Goal: Task Accomplishment & Management: Use online tool/utility

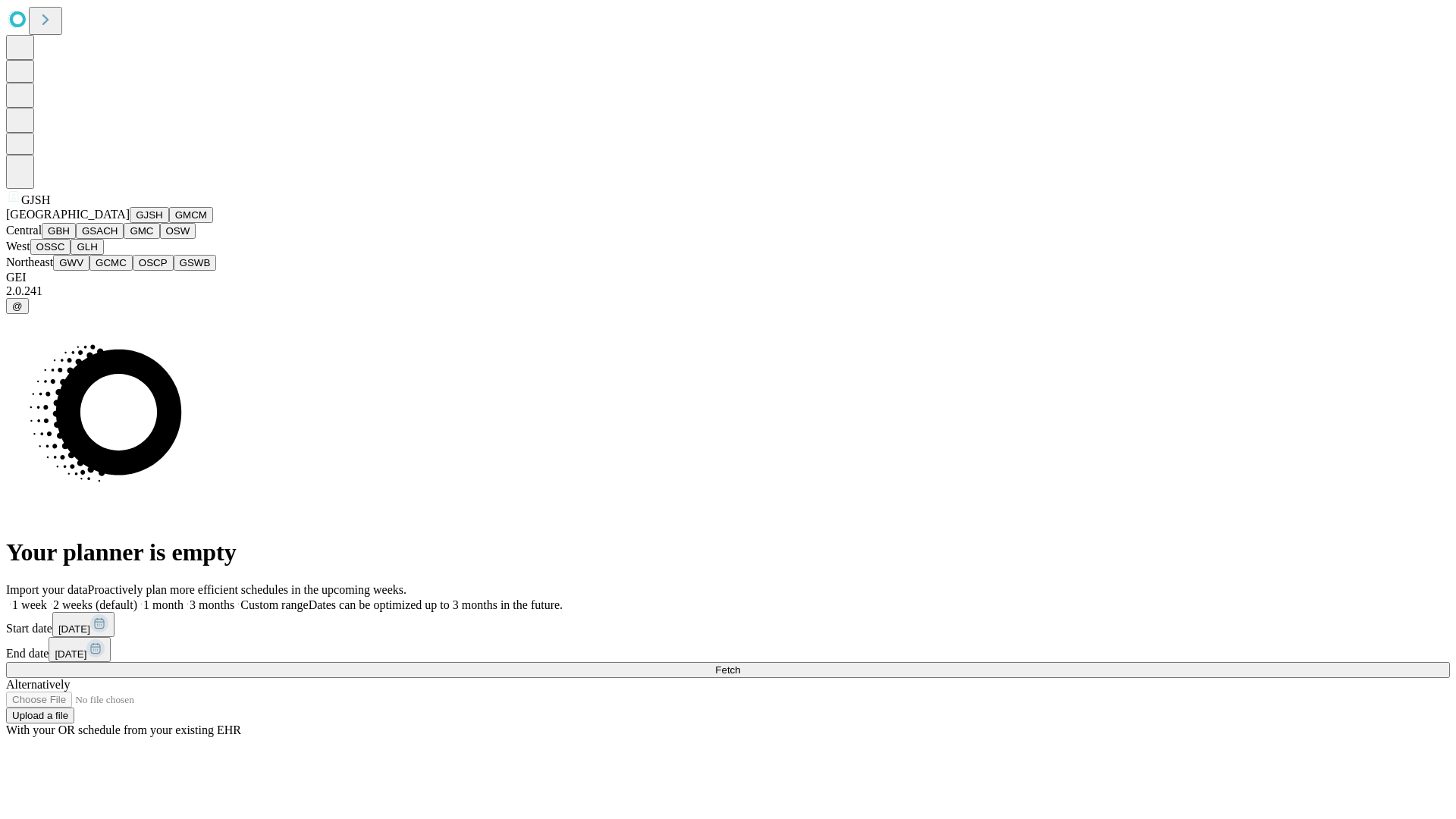
click at [130, 223] on button "GJSH" at bounding box center [149, 215] width 40 height 16
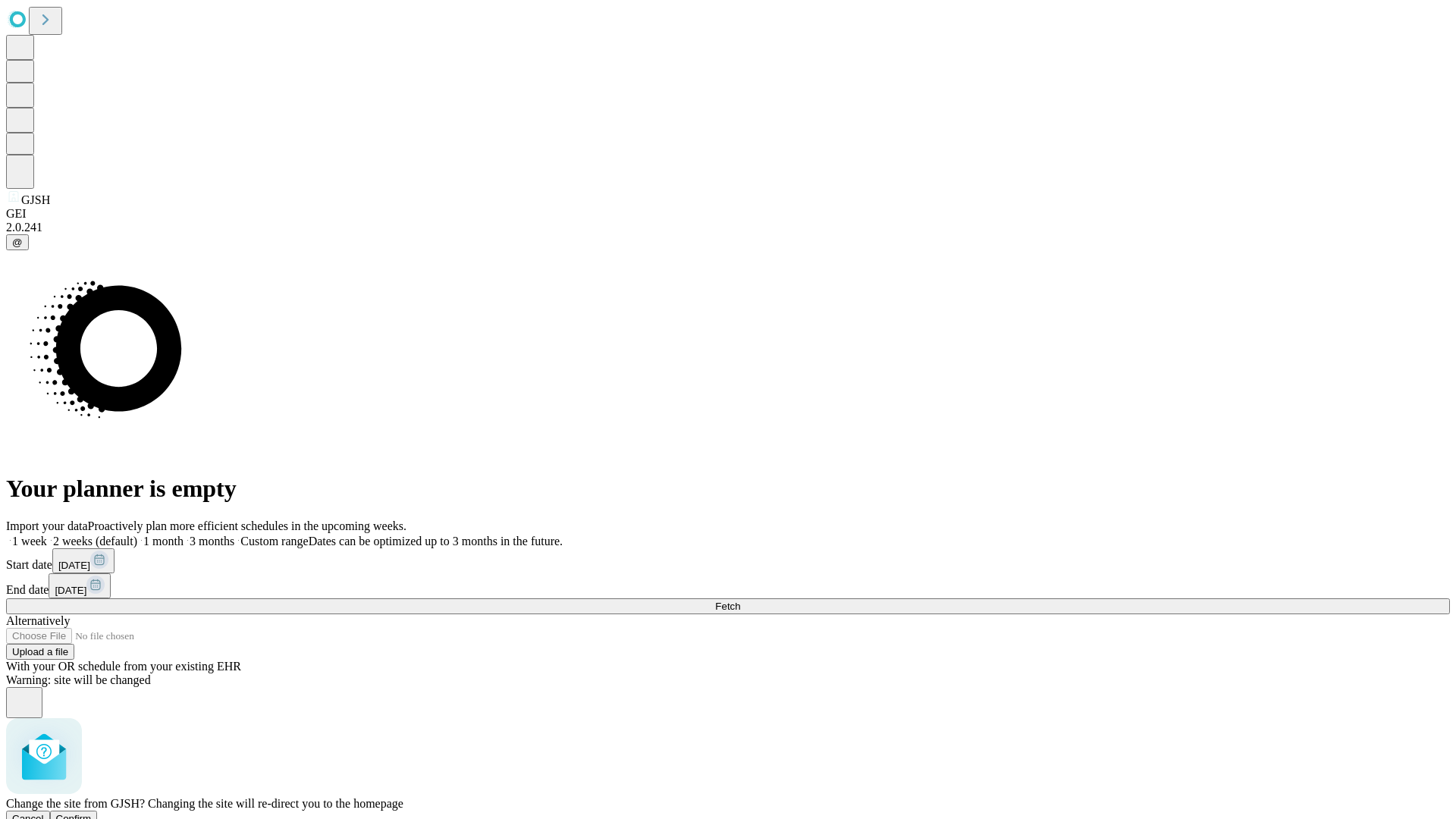
click at [92, 813] on span "Confirm" at bounding box center [74, 819] width 35 height 12
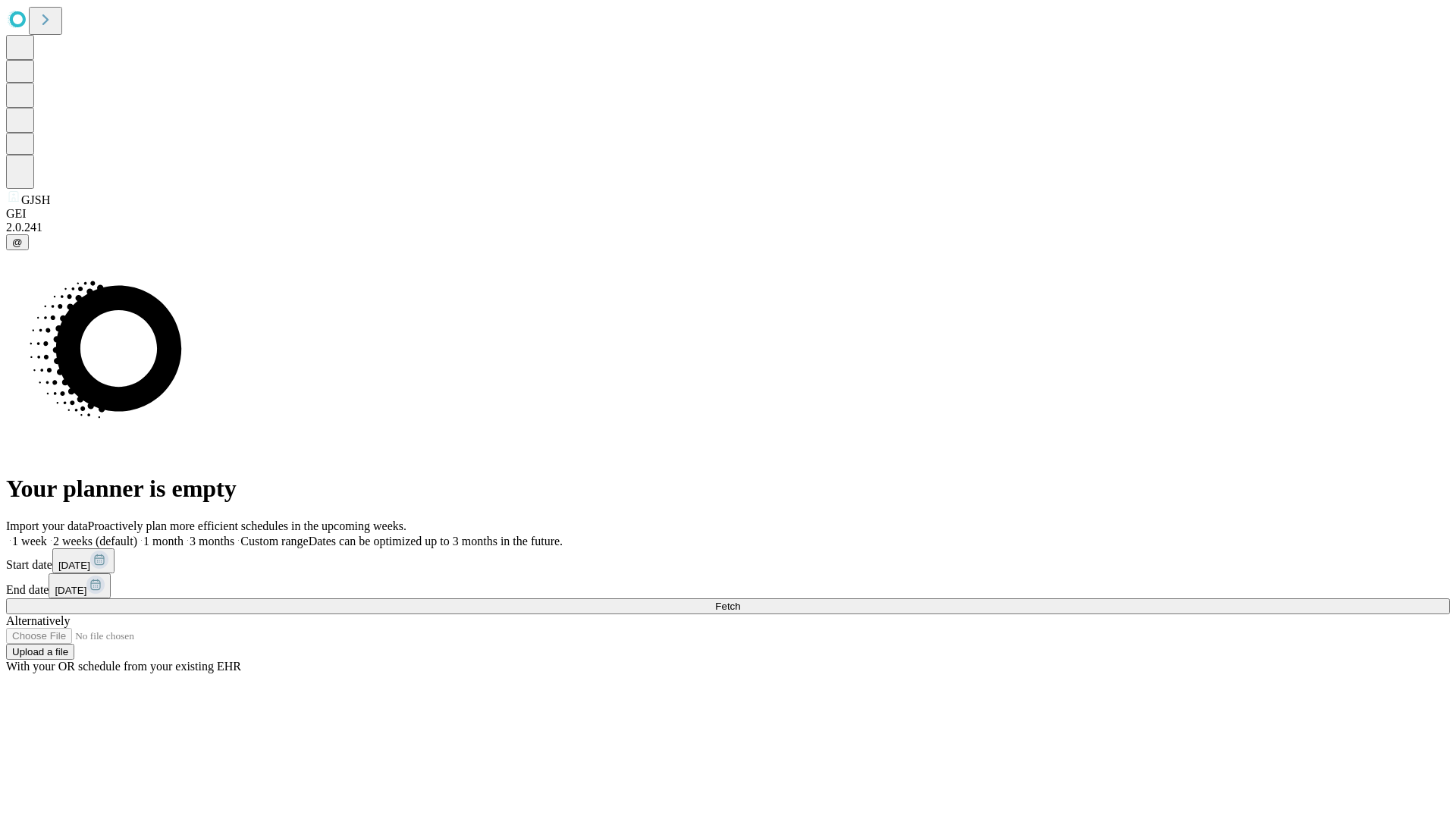
click at [137, 535] on label "2 weeks (default)" at bounding box center [92, 541] width 90 height 13
click at [740, 601] on span "Fetch" at bounding box center [728, 607] width 25 height 12
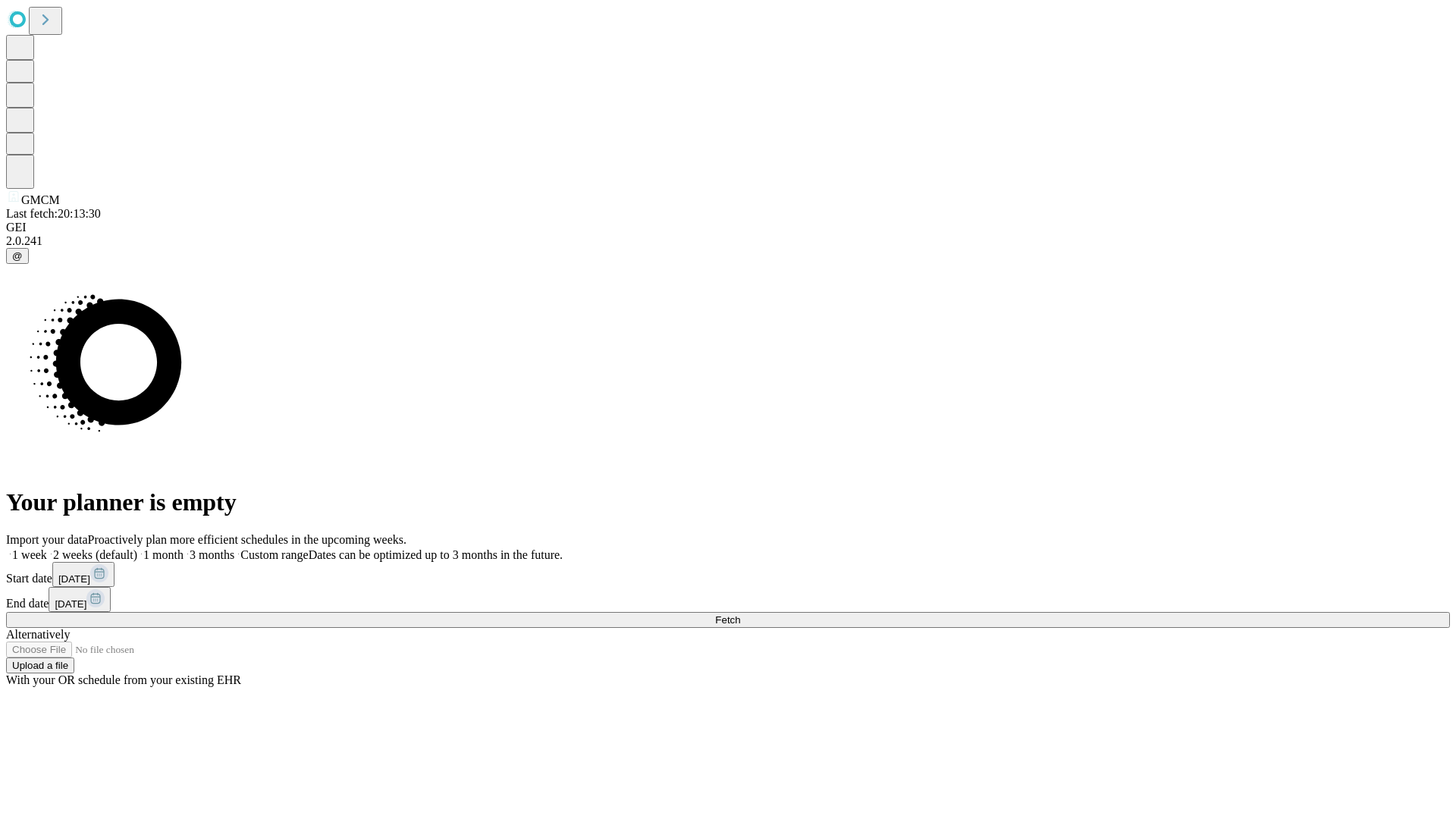
click at [137, 549] on label "2 weeks (default)" at bounding box center [92, 554] width 90 height 13
click at [740, 614] on span "Fetch" at bounding box center [728, 620] width 25 height 12
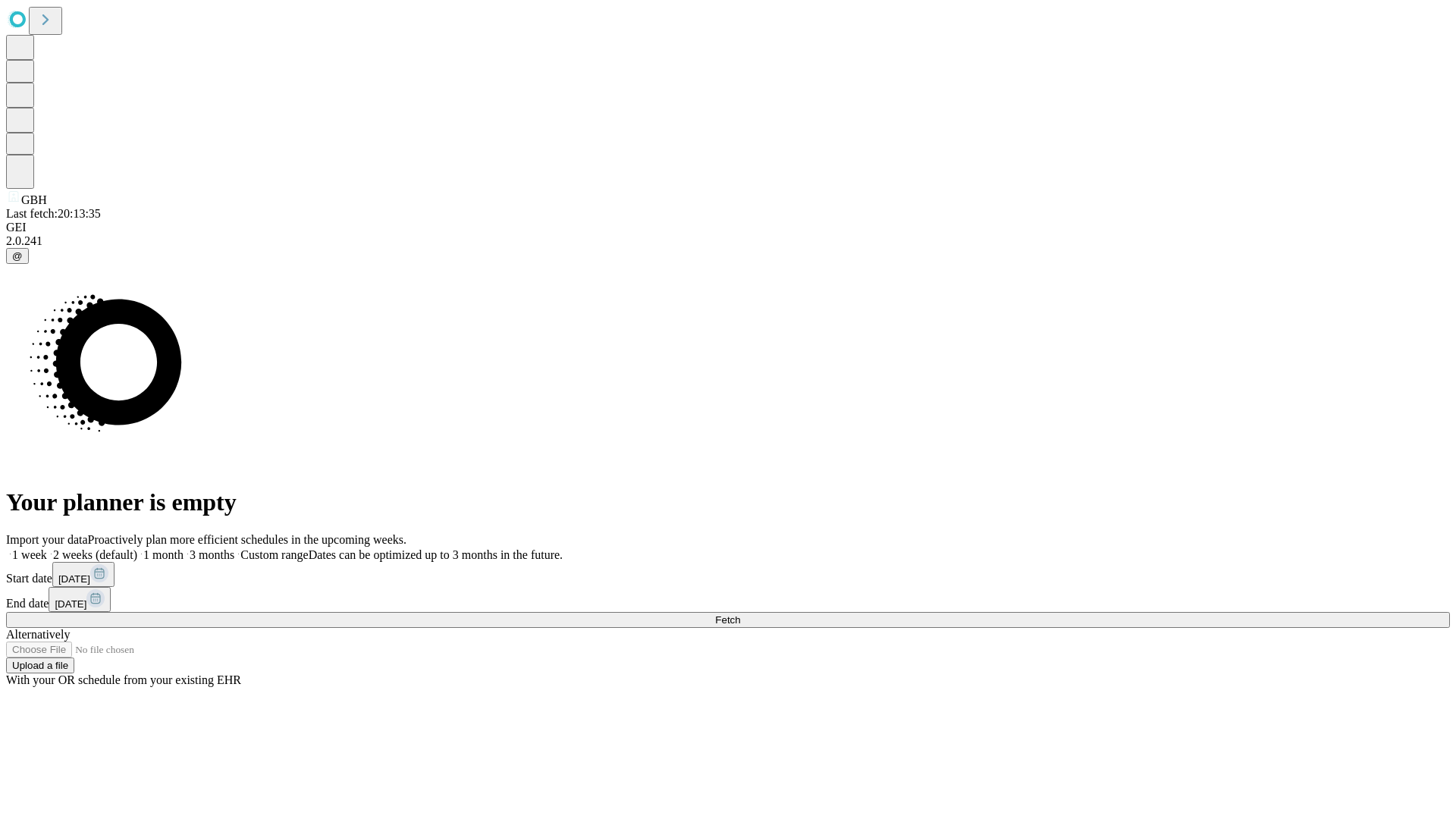
click at [137, 549] on label "2 weeks (default)" at bounding box center [92, 554] width 90 height 13
click at [740, 614] on span "Fetch" at bounding box center [728, 620] width 25 height 12
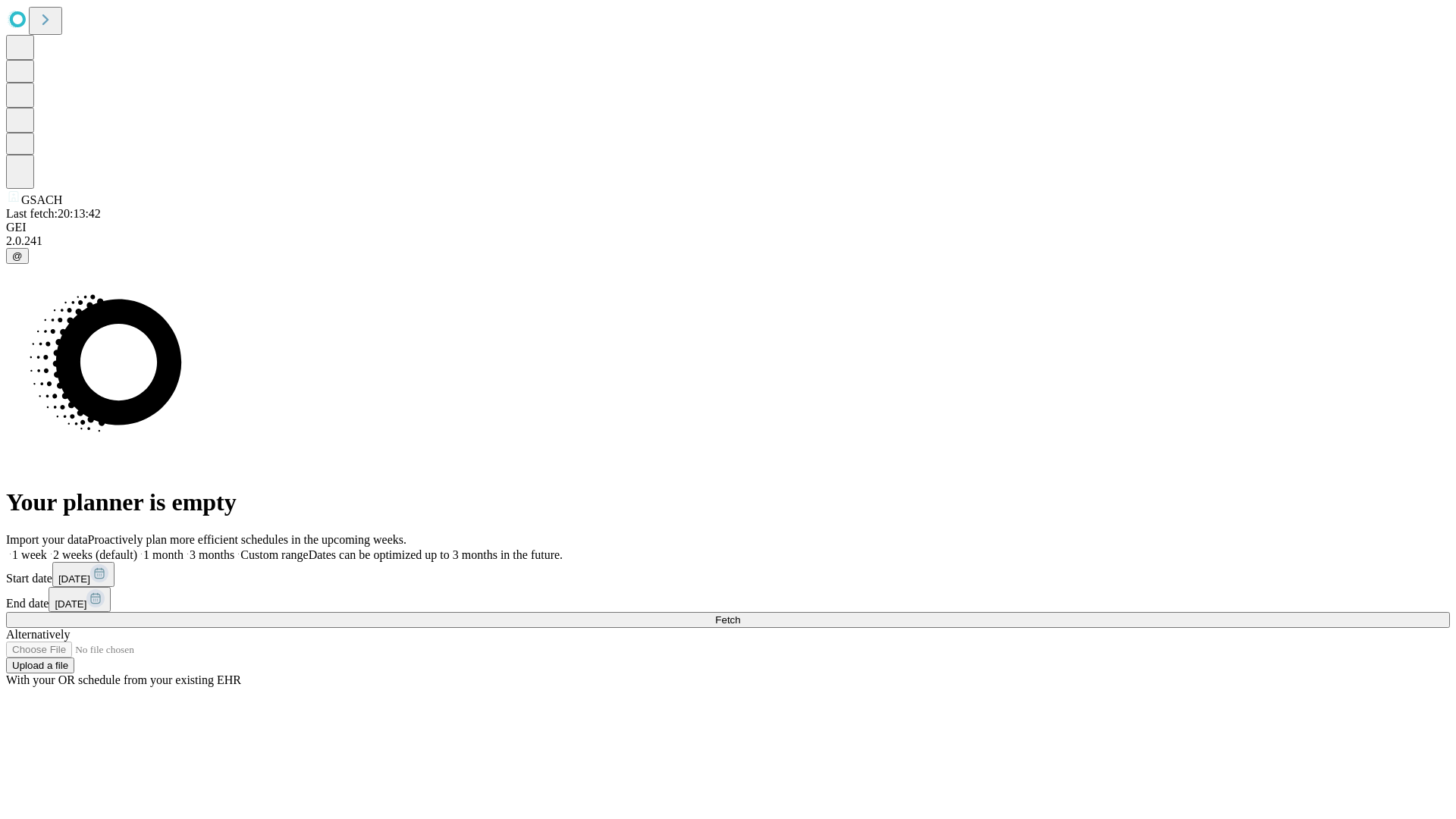
click at [137, 549] on label "2 weeks (default)" at bounding box center [92, 554] width 90 height 13
click at [740, 614] on span "Fetch" at bounding box center [728, 620] width 25 height 12
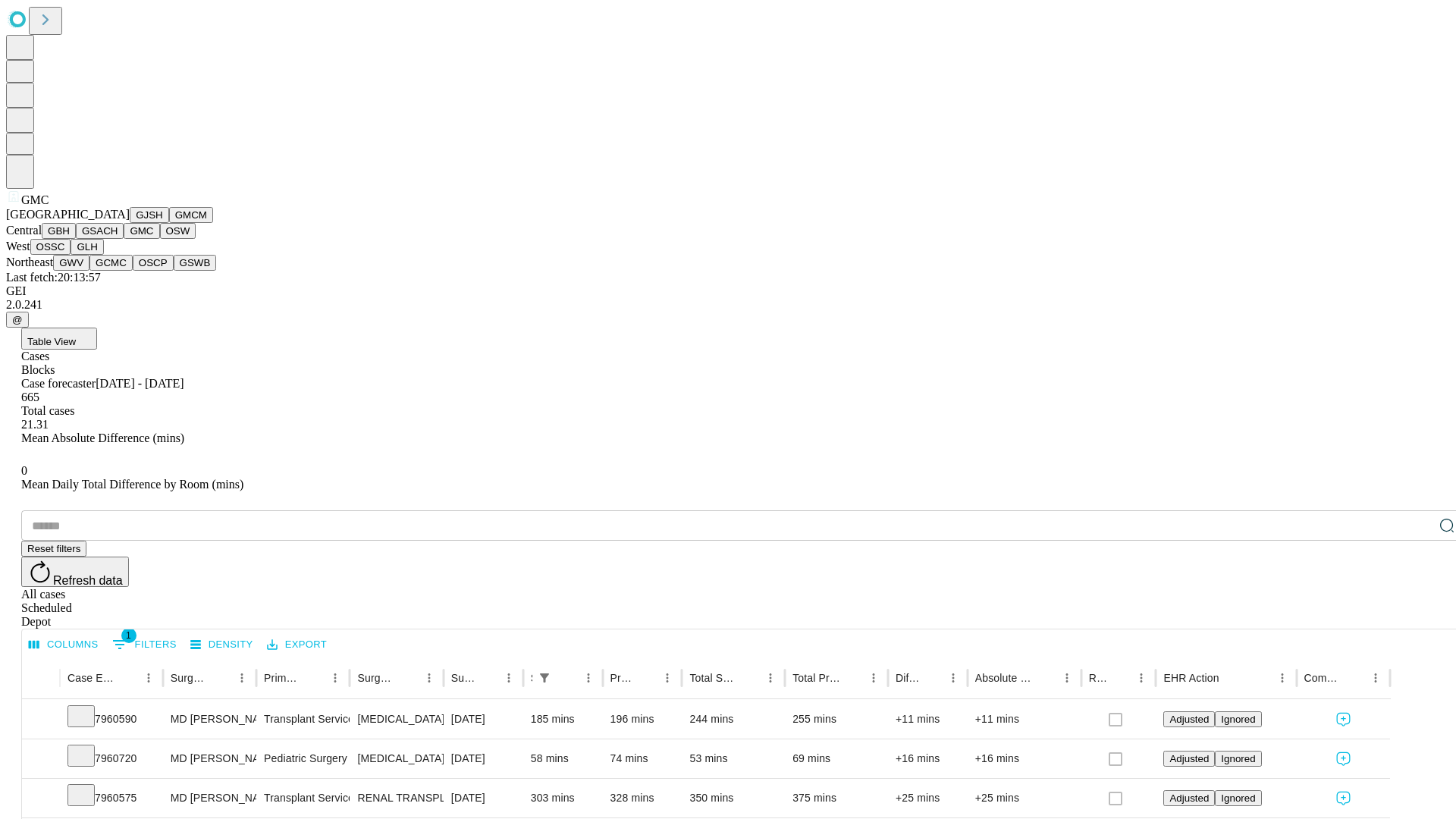
click at [160, 239] on button "OSW" at bounding box center [178, 231] width 36 height 16
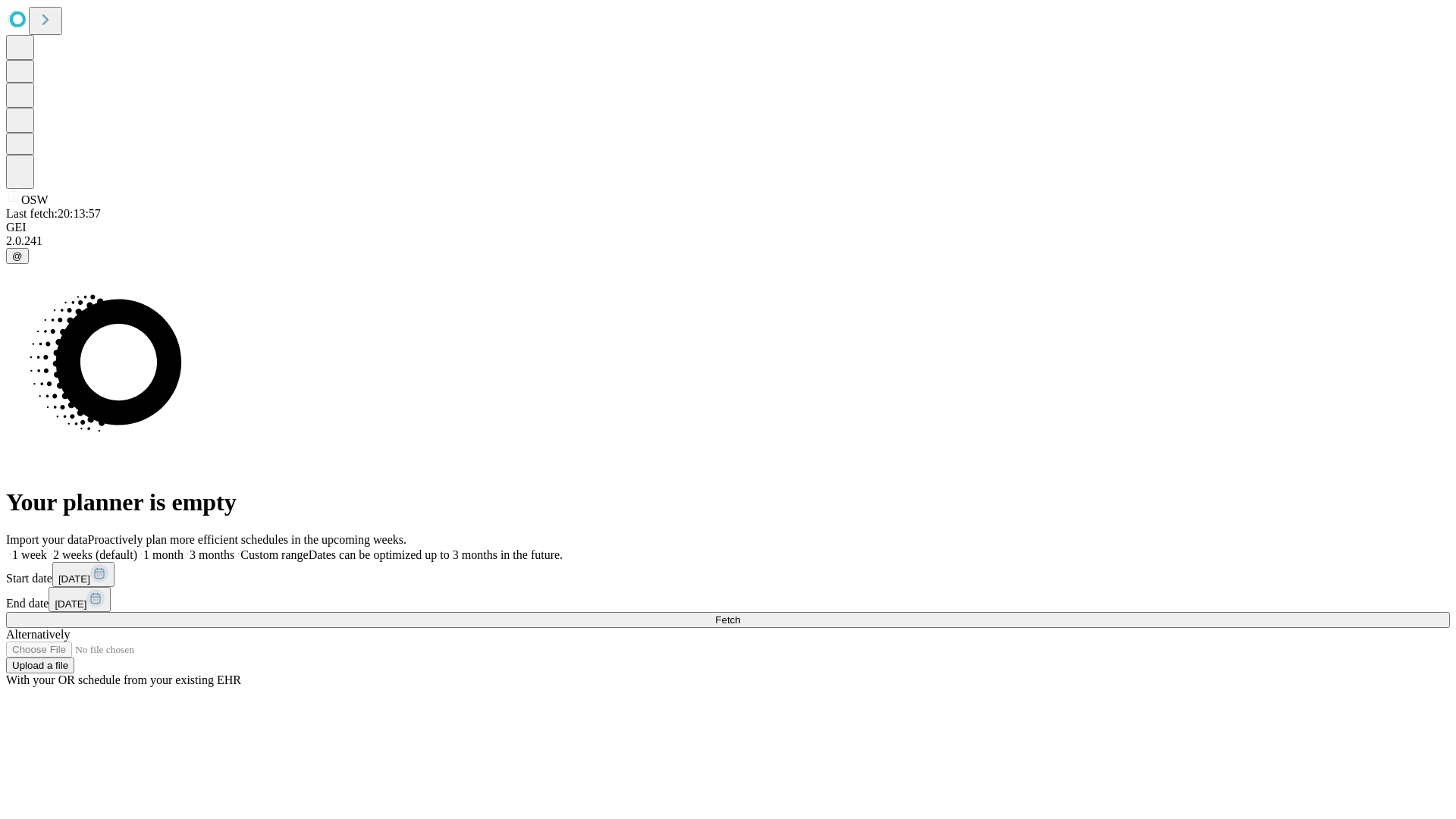
click at [137, 549] on label "2 weeks (default)" at bounding box center [92, 554] width 90 height 13
click at [740, 614] on span "Fetch" at bounding box center [728, 620] width 25 height 12
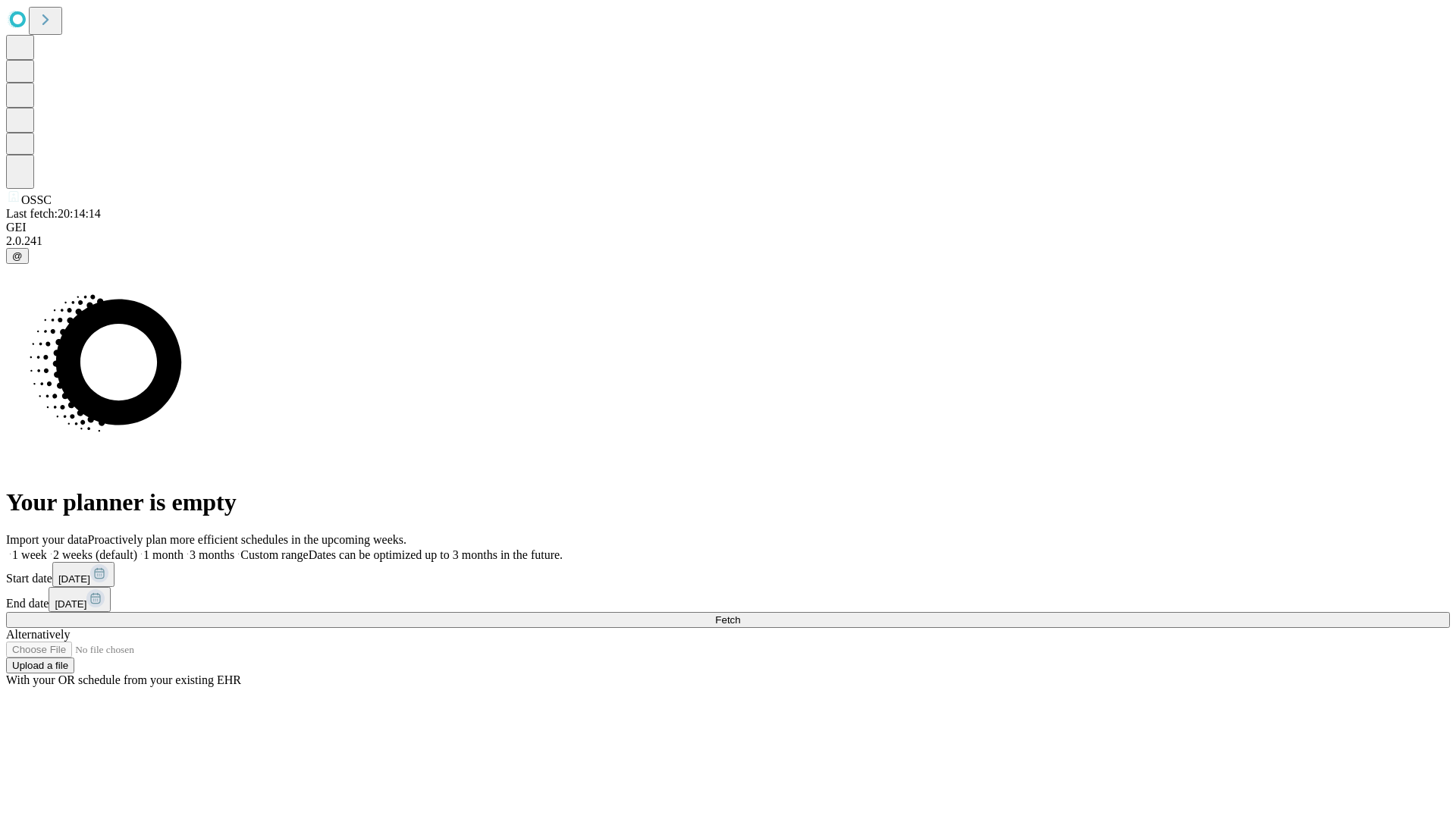
click at [137, 549] on label "2 weeks (default)" at bounding box center [92, 554] width 90 height 13
click at [740, 614] on span "Fetch" at bounding box center [728, 620] width 25 height 12
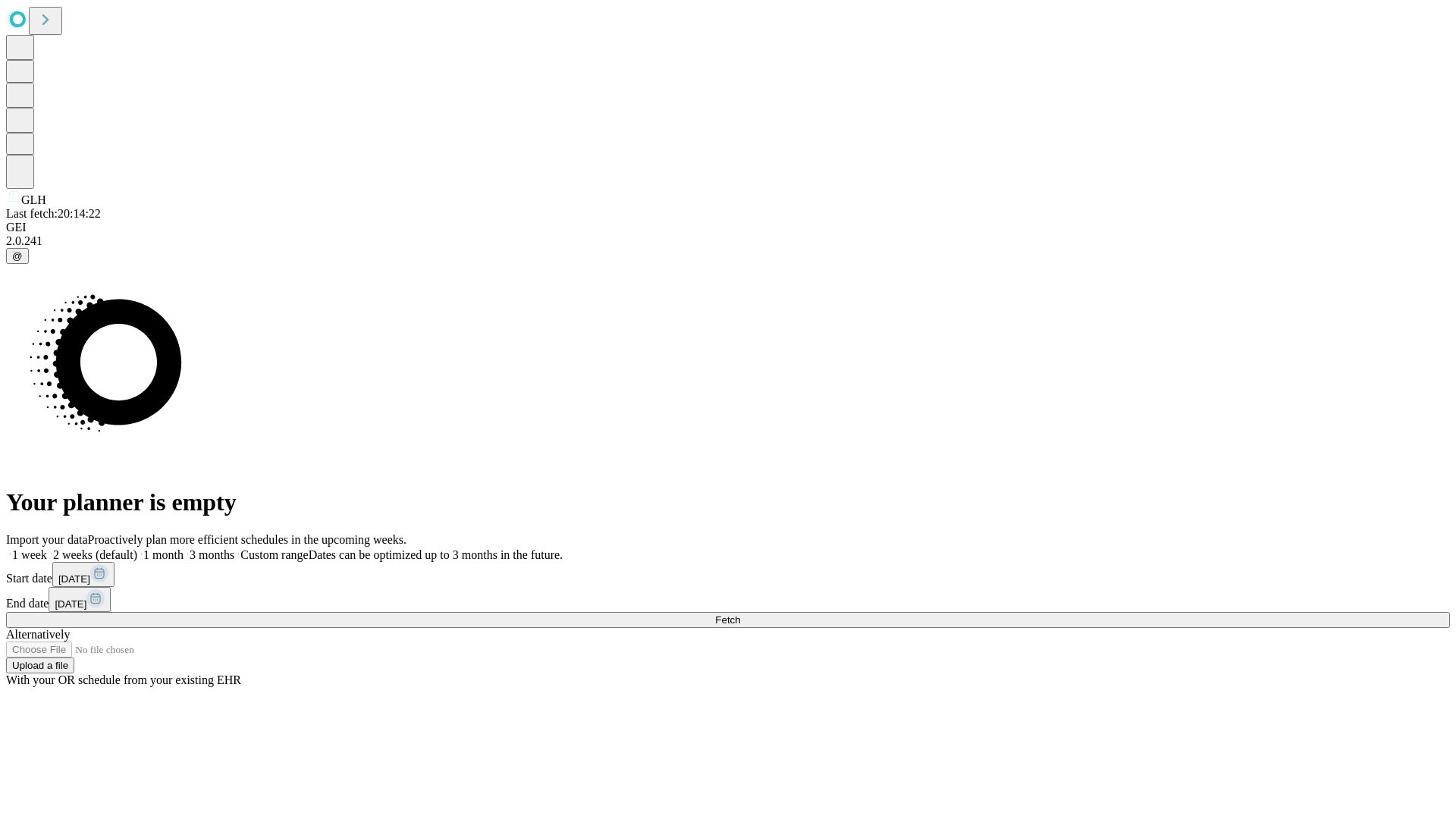
click at [740, 614] on span "Fetch" at bounding box center [728, 620] width 25 height 12
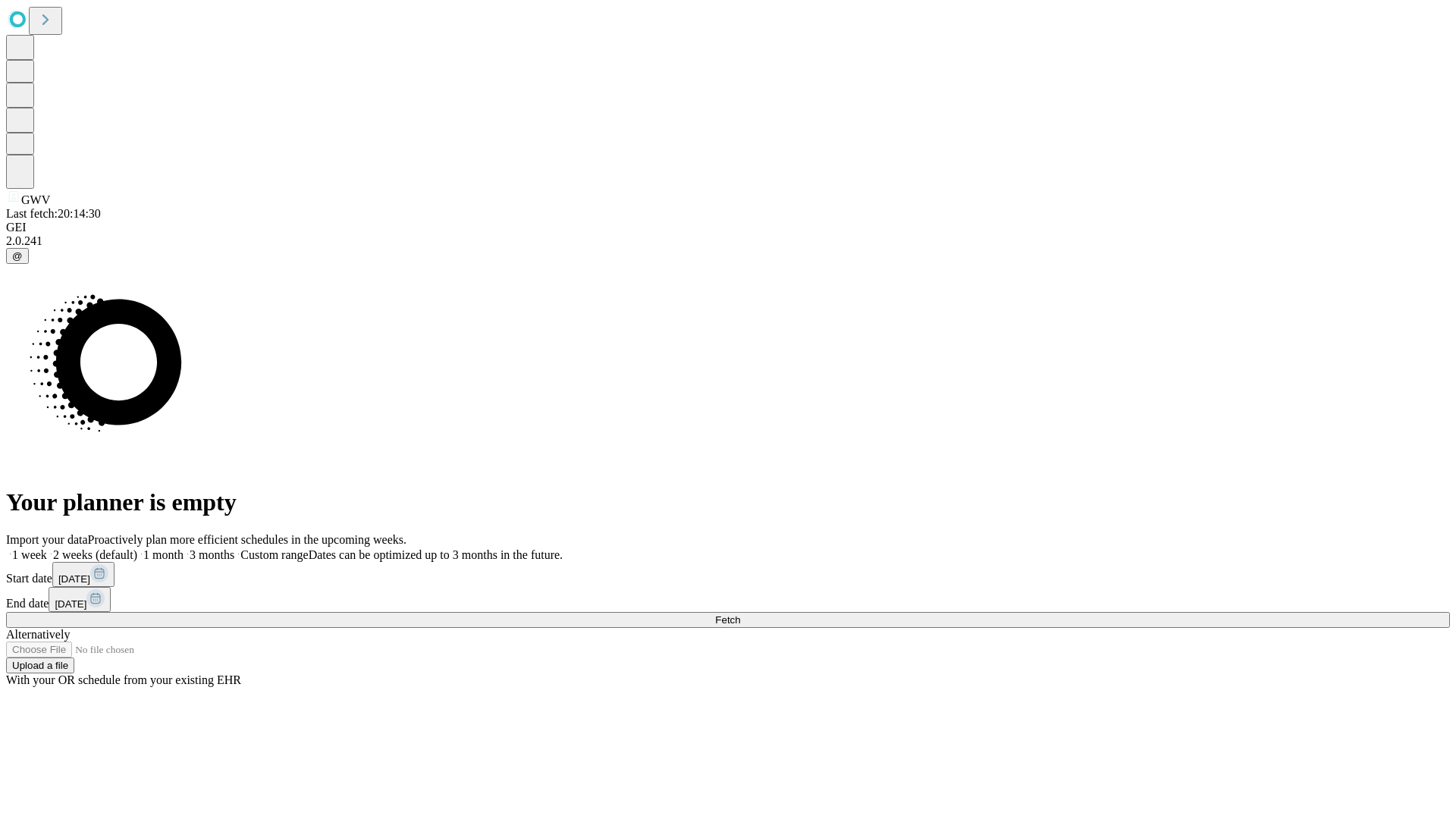
click at [137, 549] on label "2 weeks (default)" at bounding box center [92, 554] width 90 height 13
click at [740, 614] on span "Fetch" at bounding box center [728, 620] width 25 height 12
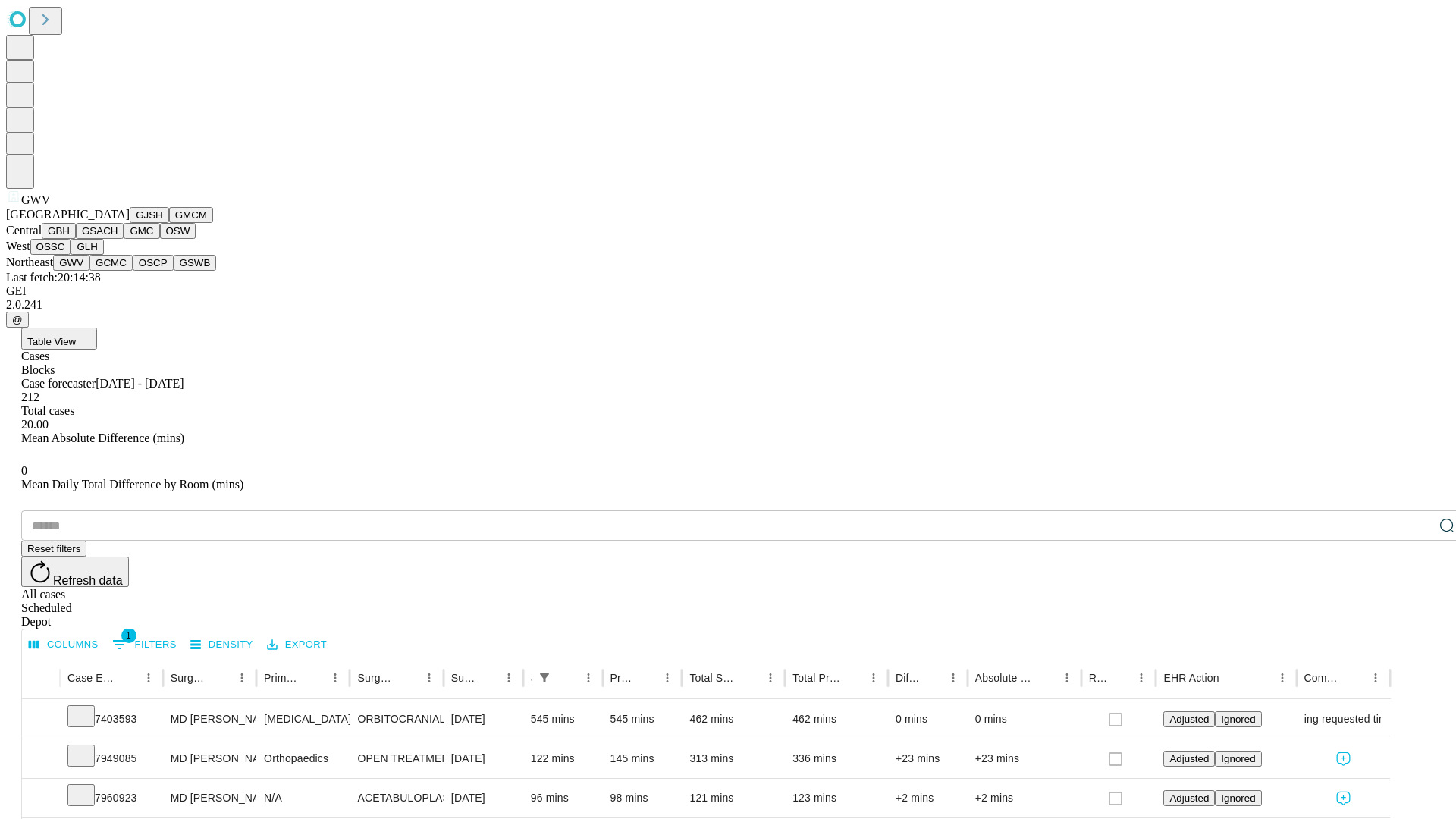
click at [118, 270] on button "GCMC" at bounding box center [110, 263] width 43 height 16
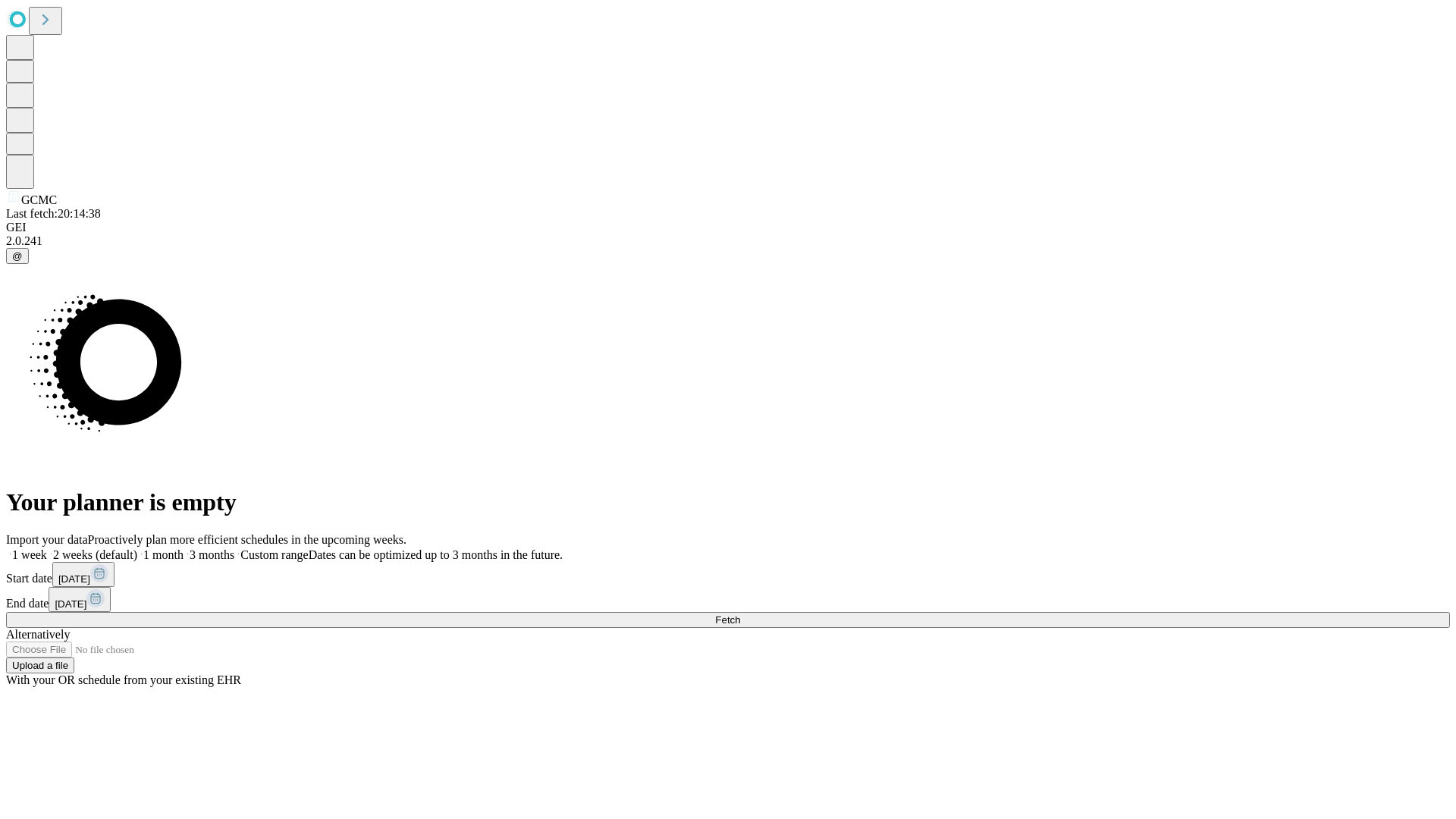
click at [137, 549] on label "2 weeks (default)" at bounding box center [92, 554] width 90 height 13
click at [740, 614] on span "Fetch" at bounding box center [728, 620] width 25 height 12
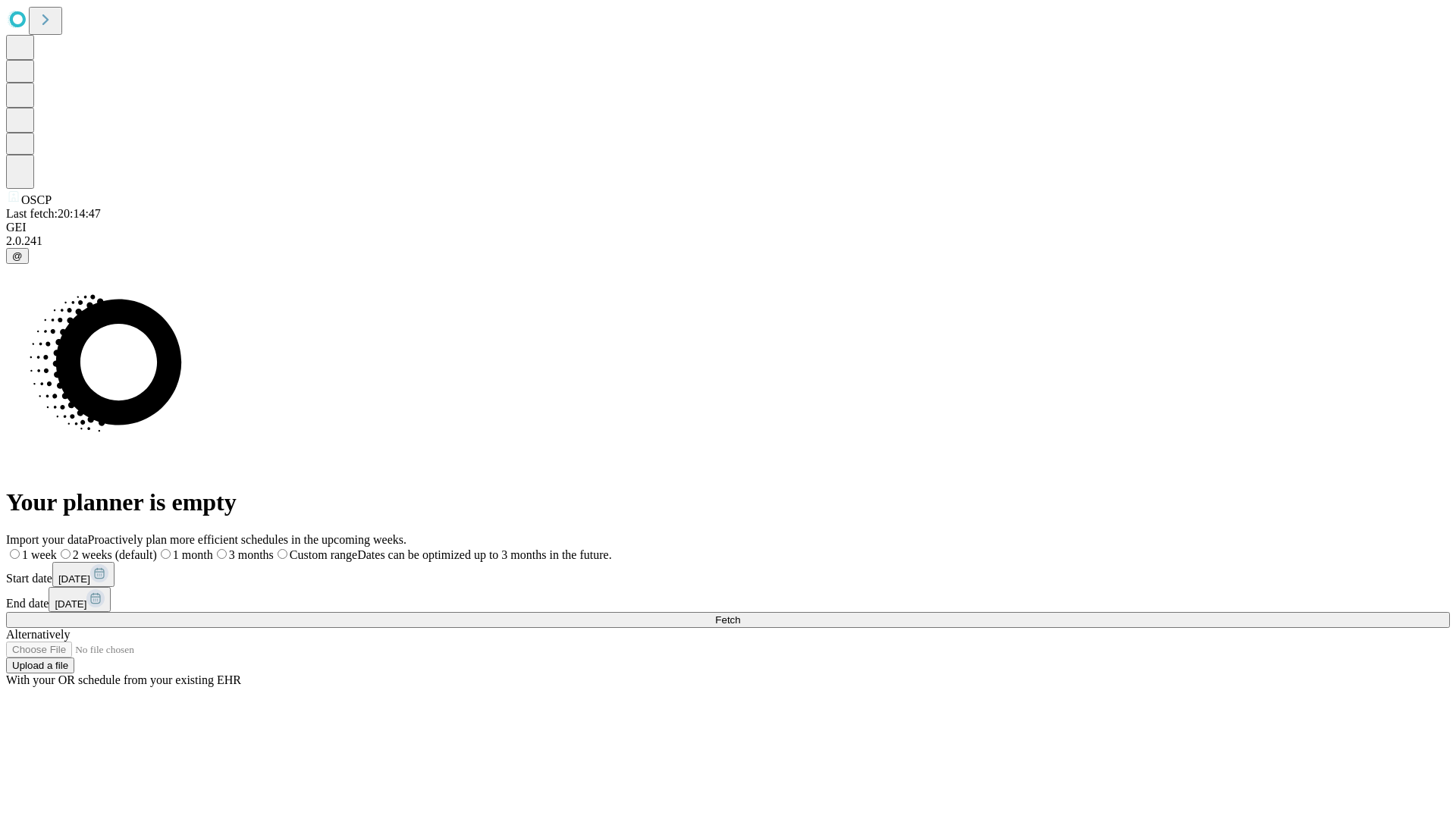
click at [157, 549] on label "2 weeks (default)" at bounding box center [107, 554] width 100 height 13
click at [740, 614] on span "Fetch" at bounding box center [728, 620] width 25 height 12
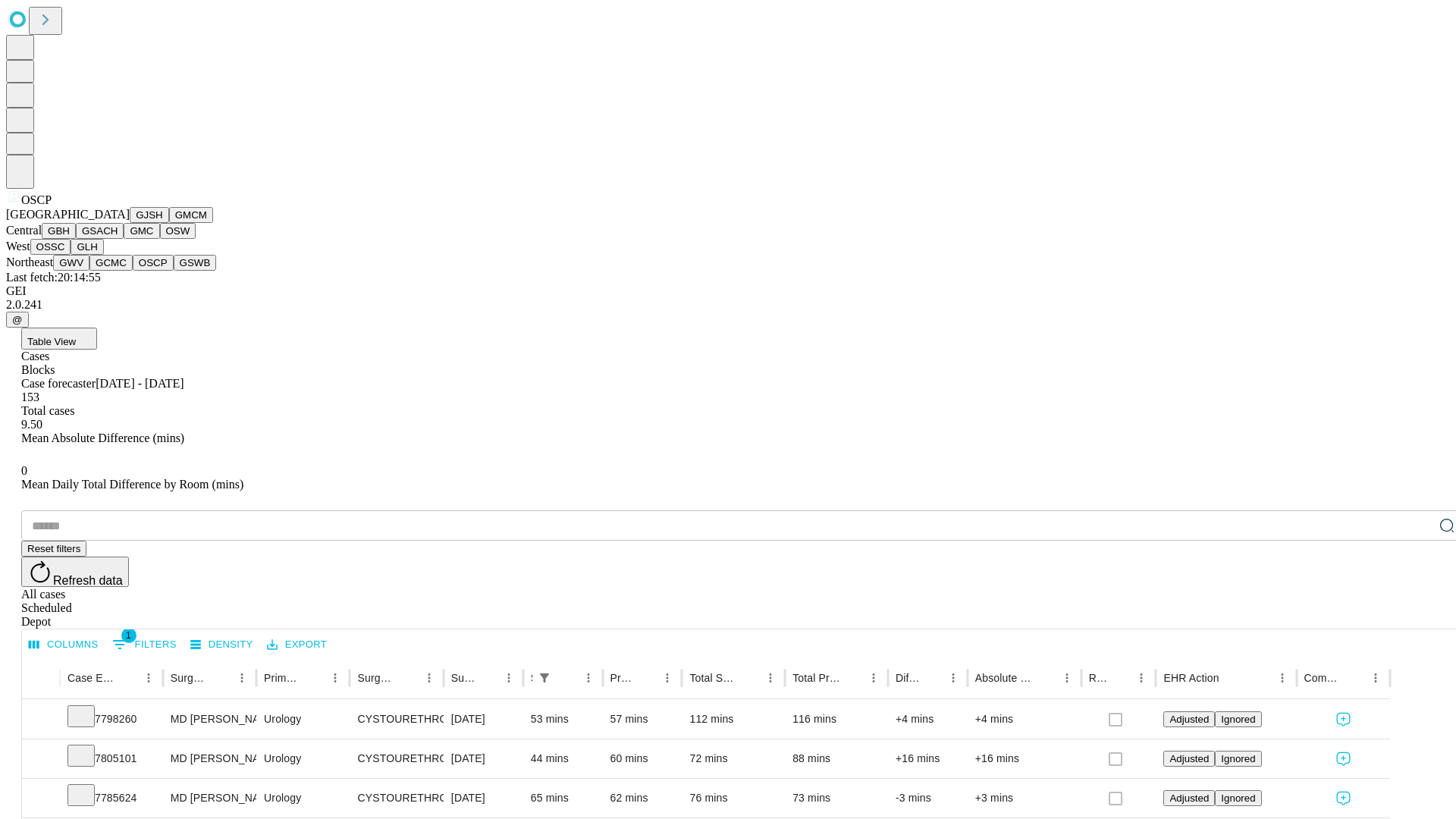
click at [173, 270] on button "GSWB" at bounding box center [195, 263] width 43 height 16
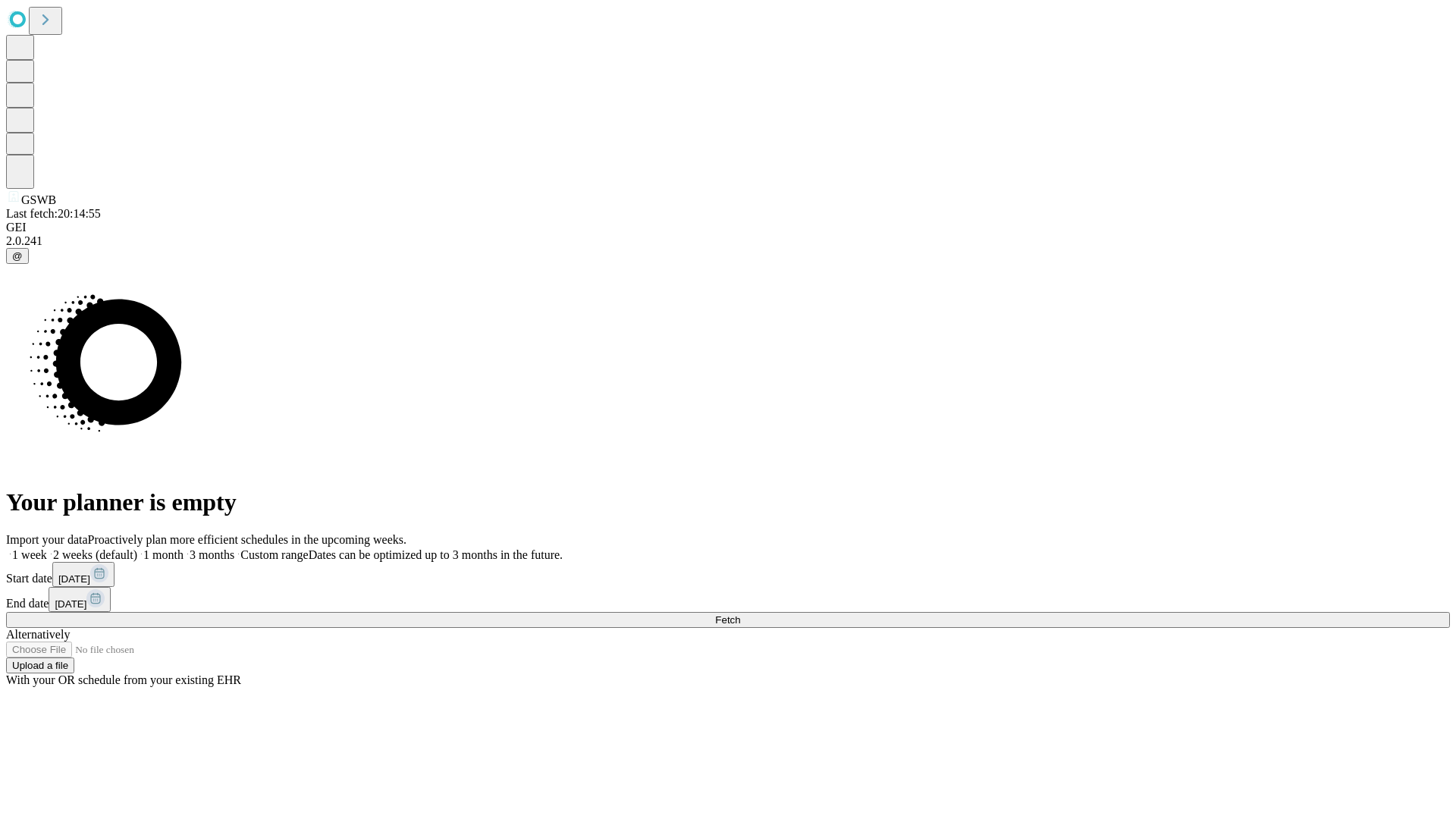
click at [137, 549] on label "2 weeks (default)" at bounding box center [92, 554] width 90 height 13
click at [740, 614] on span "Fetch" at bounding box center [728, 620] width 25 height 12
